Goal: Navigation & Orientation: Understand site structure

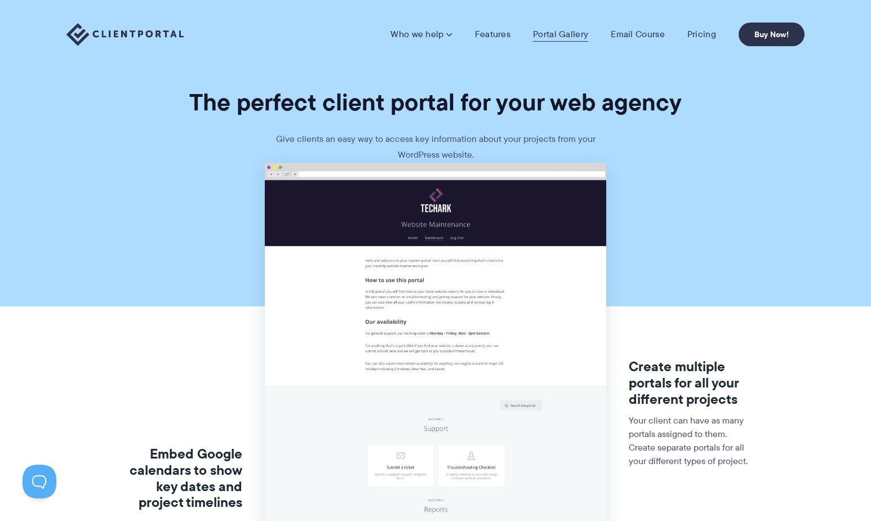
click at [545, 37] on link "Portal Gallery" at bounding box center [560, 34] width 55 height 11
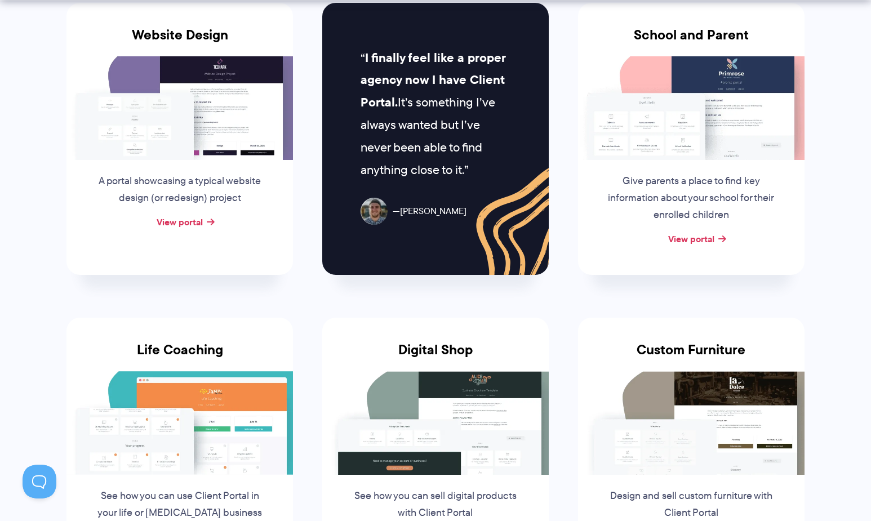
scroll to position [646, 0]
